Goal: Information Seeking & Learning: Learn about a topic

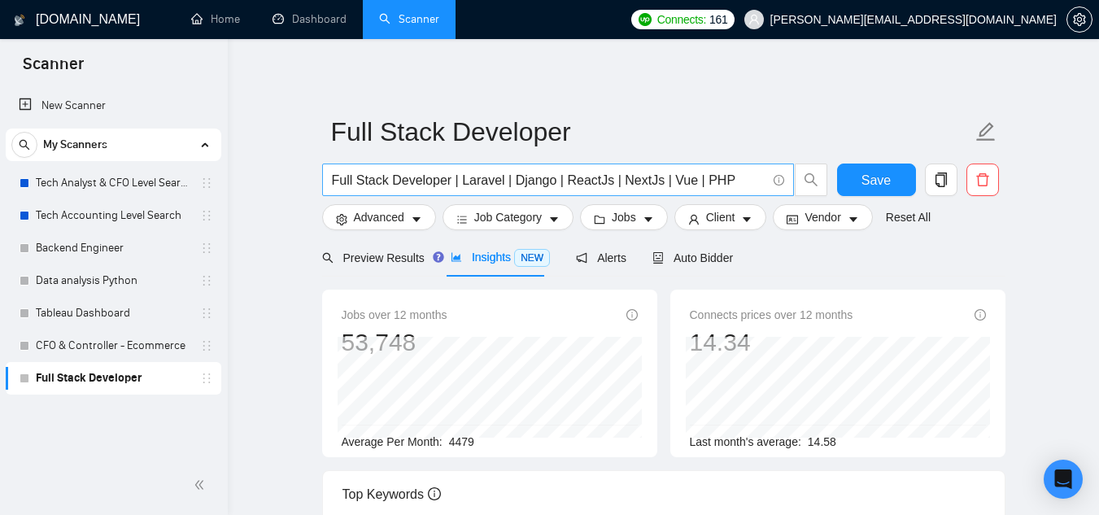
click at [692, 184] on input "Full Stack Developer | Laravel | Django | ReactJs | NextJs | Vue | PHP" at bounding box center [549, 180] width 435 height 20
paste input "Amazon KDP Publishing, SaaS"
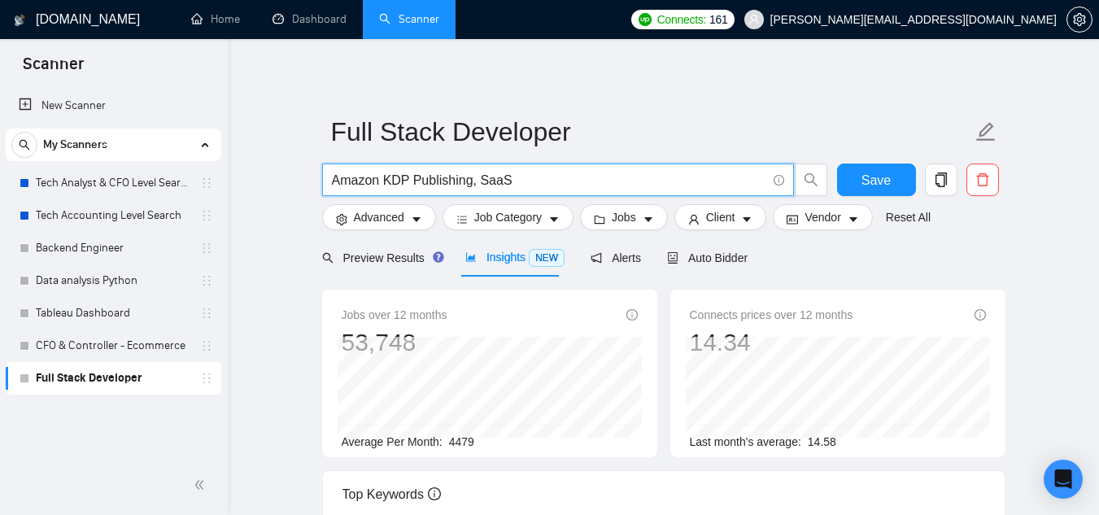
drag, startPoint x: 479, startPoint y: 178, endPoint x: 478, endPoint y: 194, distance: 16.3
click at [478, 178] on input "Amazon KDP Publishing, SaaS" at bounding box center [549, 180] width 435 height 20
click at [380, 190] on input "Amazon" at bounding box center [549, 180] width 435 height 20
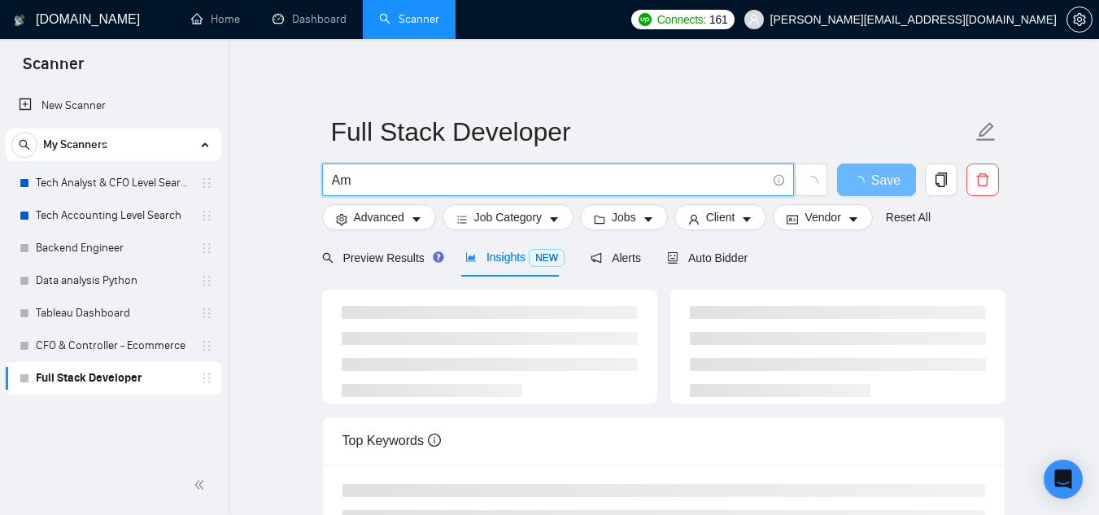
type input "A"
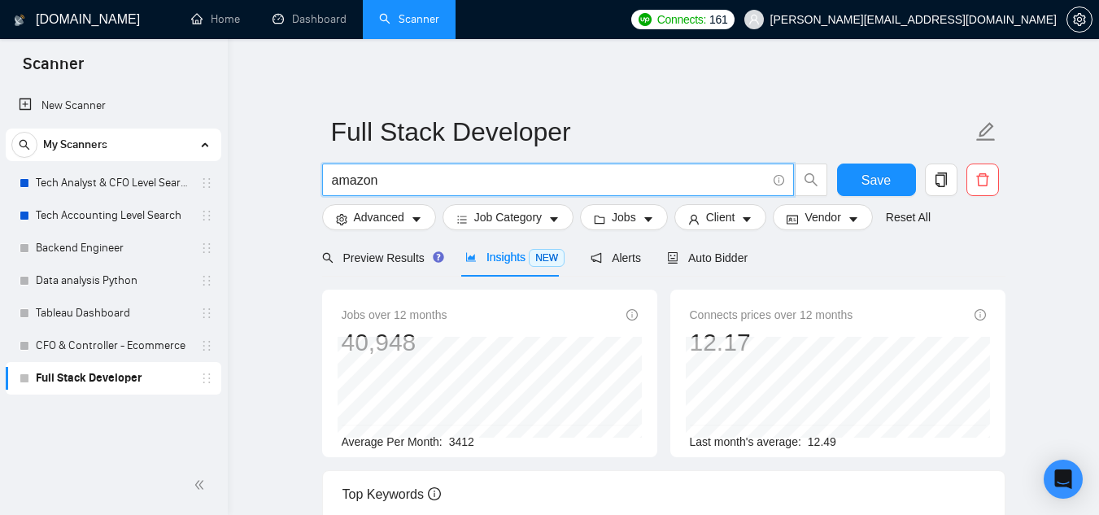
click at [378, 185] on input "amazon" at bounding box center [549, 180] width 435 height 20
type input "k"
type input "Book"
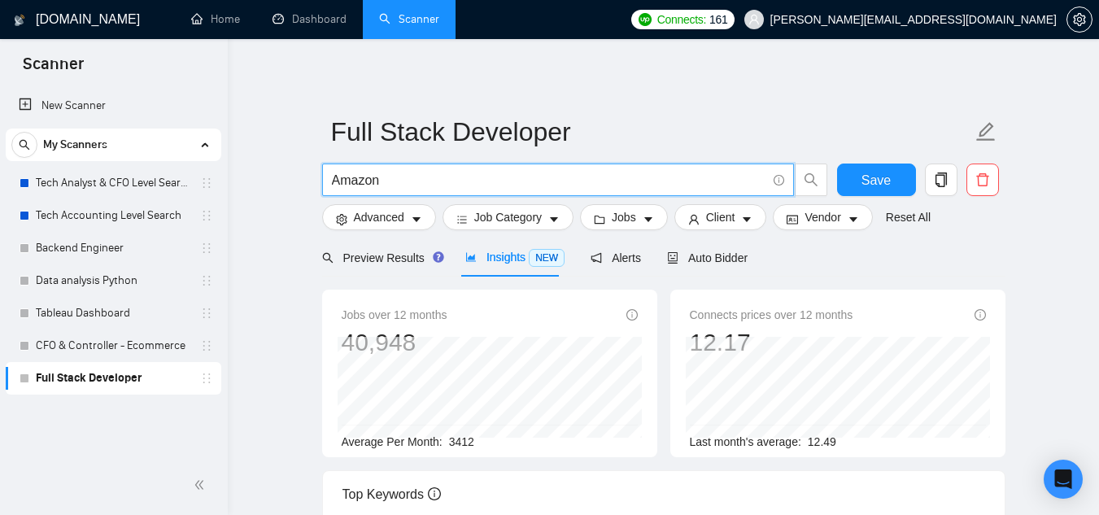
type input "Amazon"
paste input "But is it possible for us to work on a fixed-price basis instead?"
type input "But is it possible for us to work on a fixed-price basis instead?"
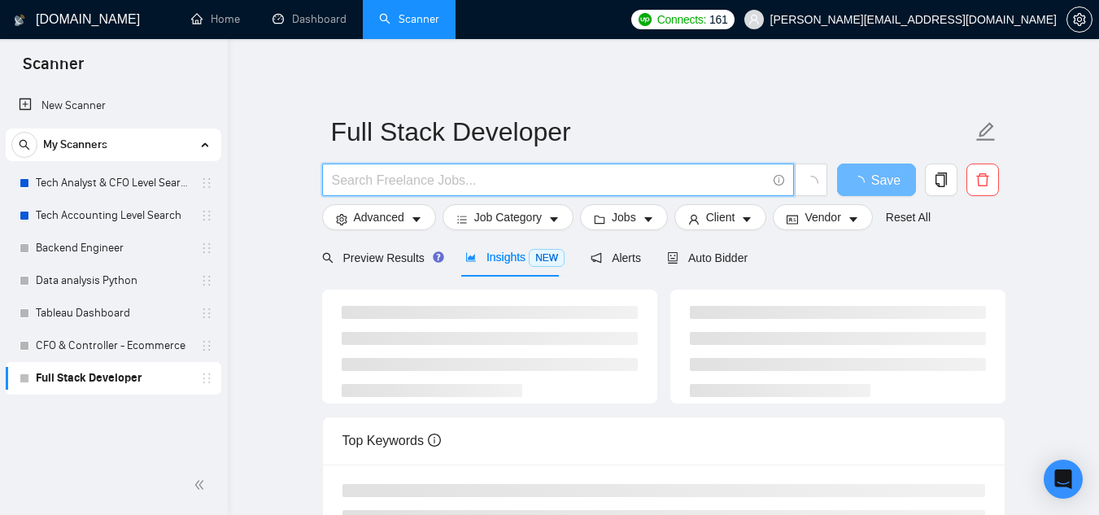
paste input "Amazon KDP Publishing"
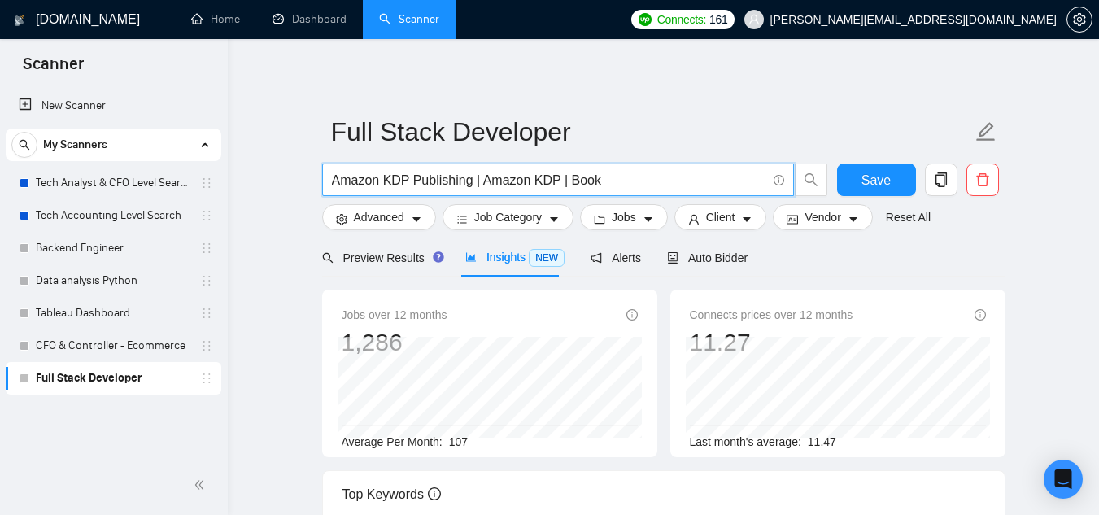
paste input "Amazon KDP Publishing"
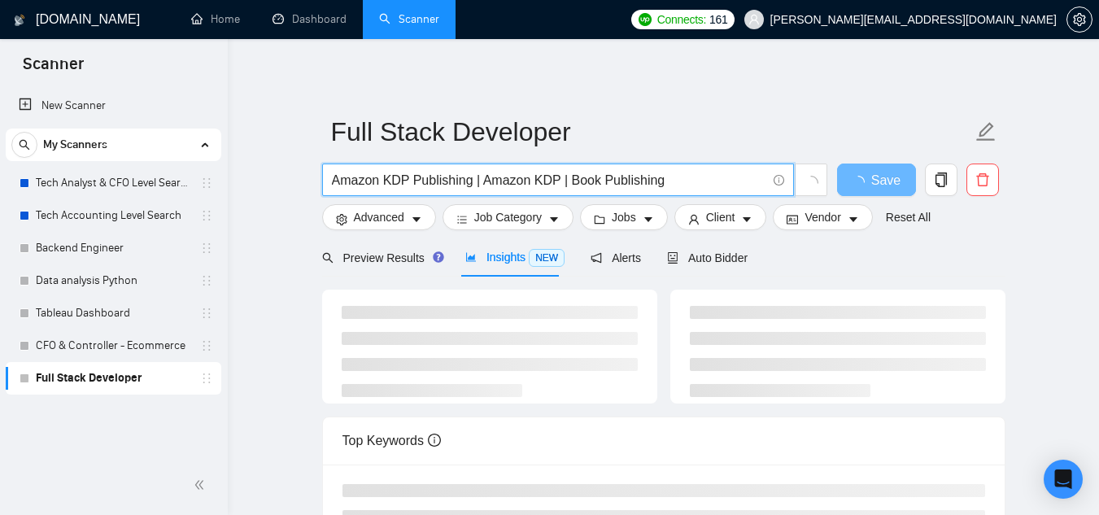
type input "Amazon KDP Publishing | Amazon KDP | Book Publishing"
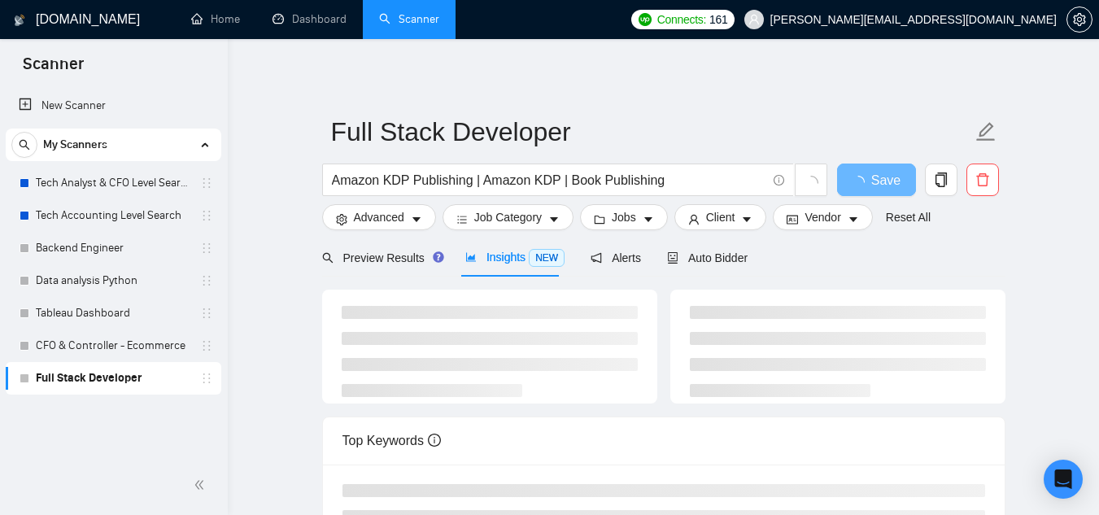
click at [273, 292] on main "Full Stack Developer Amazon KDP Publishing | Amazon KDP | Book Publishing Save …" at bounding box center [663, 426] width 819 height 722
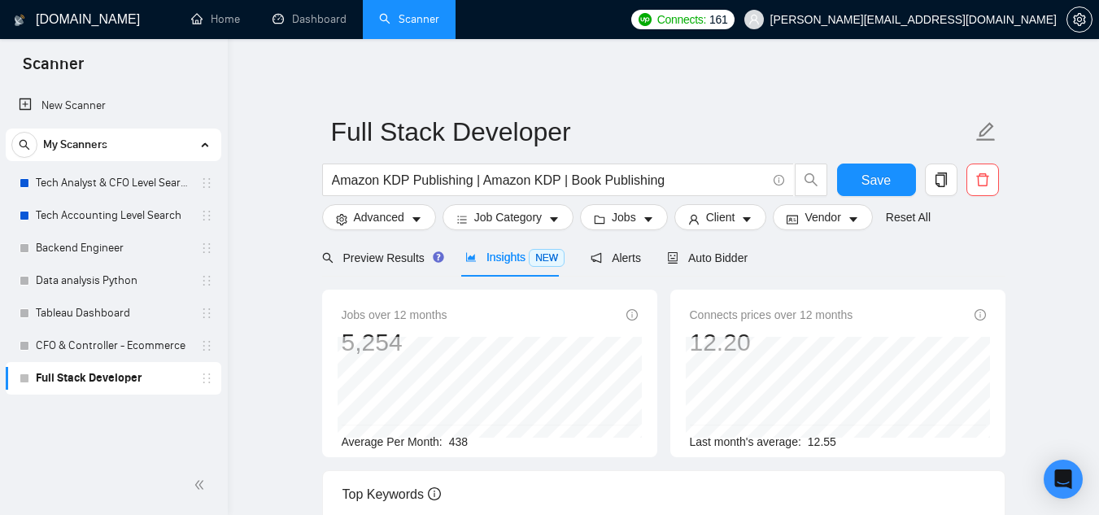
drag, startPoint x: 0, startPoint y: 490, endPoint x: 9, endPoint y: 477, distance: 15.8
click at [0, 490] on div at bounding box center [114, 485] width 228 height 33
